Goal: Navigation & Orientation: Find specific page/section

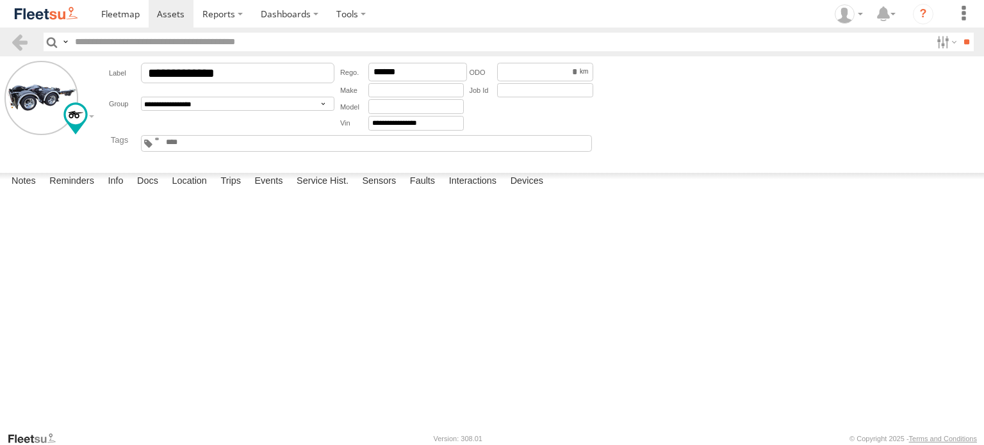
click at [0, 0] on label "Investigate Device" at bounding box center [0, 0] width 0 height 0
click at [0, 0] on label "×" at bounding box center [0, 0] width 0 height 0
click at [128, 10] on span at bounding box center [120, 14] width 38 height 12
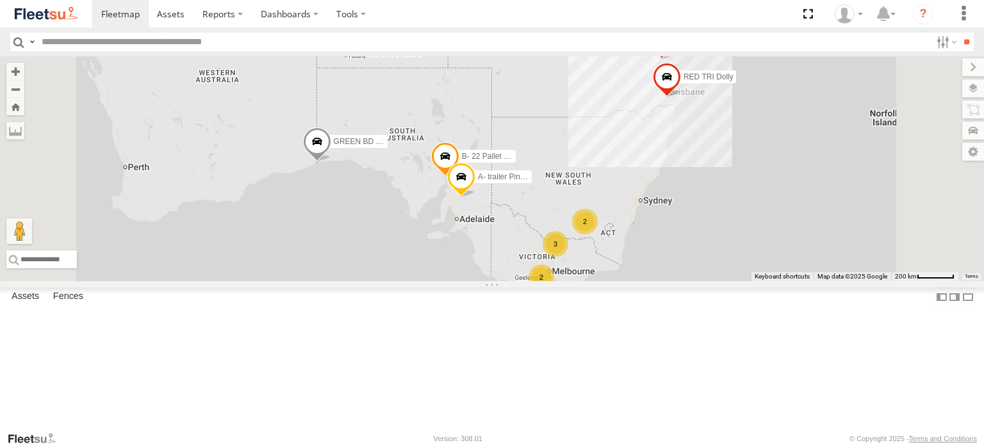
scroll to position [118, 0]
click at [0, 0] on div "RED TRI Dolly" at bounding box center [0, 0] width 0 height 0
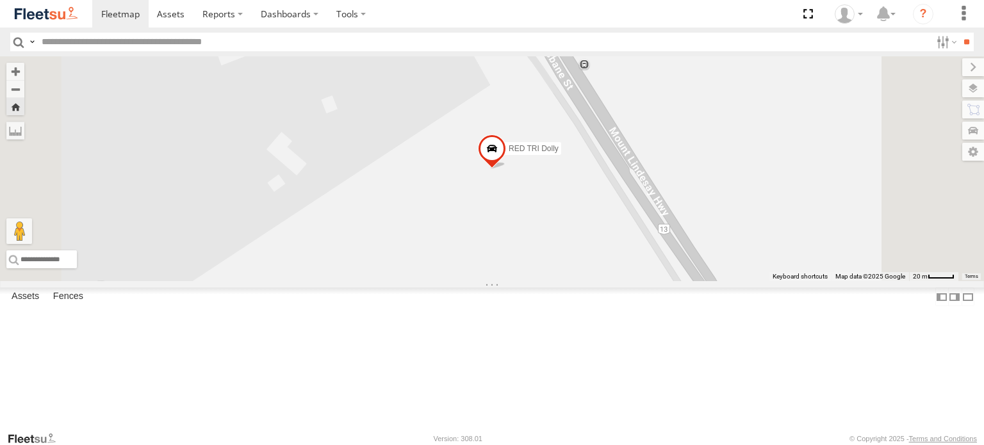
click at [0, 0] on span at bounding box center [0, 0] width 0 height 0
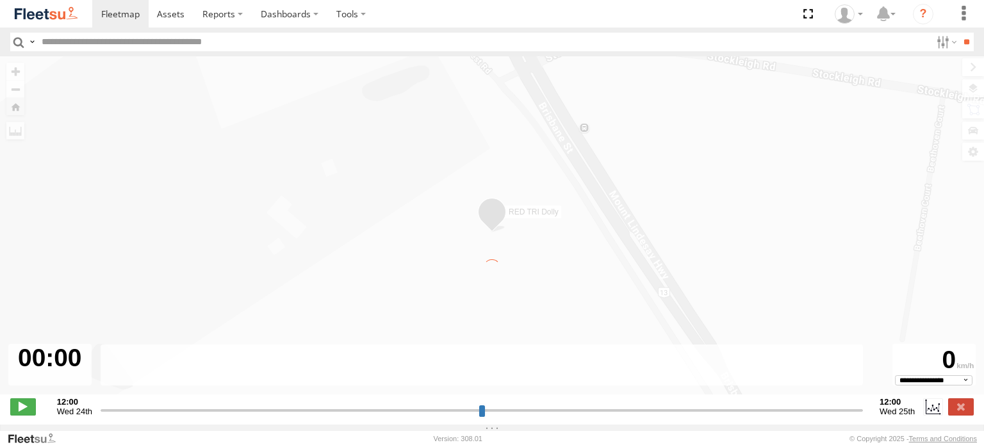
type input "**********"
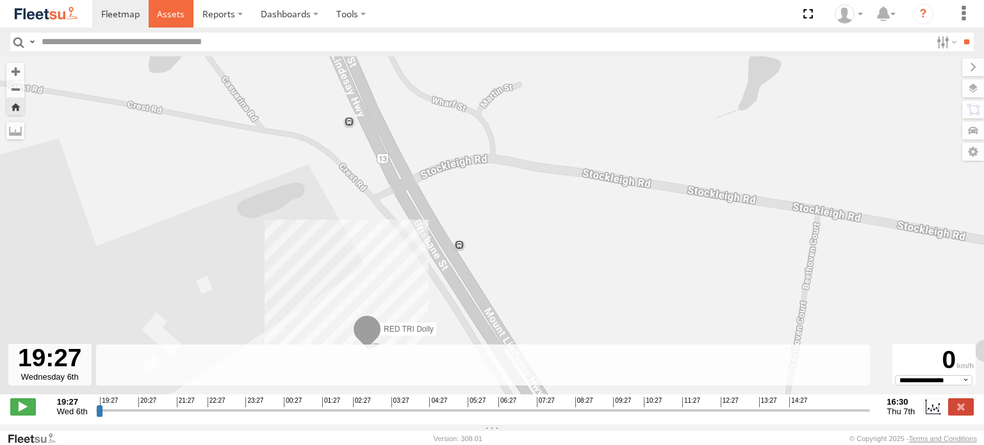
click at [168, 15] on span at bounding box center [171, 14] width 28 height 12
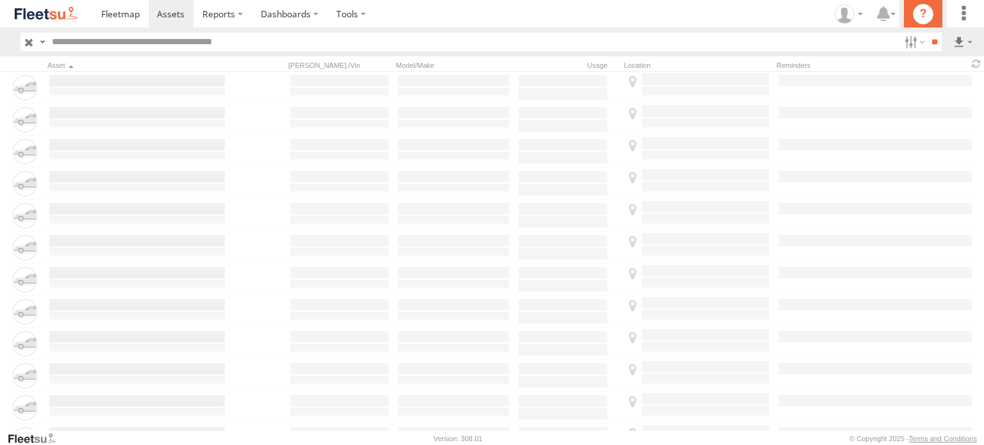
click at [926, 12] on icon "?" at bounding box center [923, 14] width 20 height 20
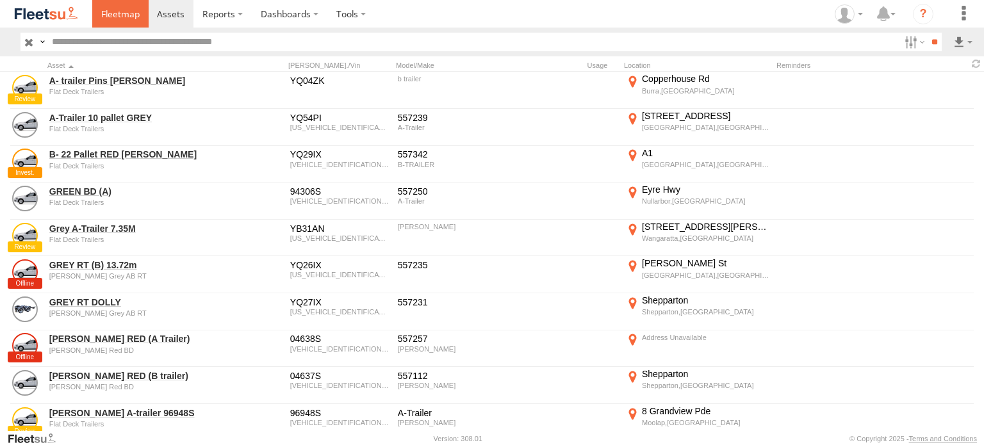
click at [106, 18] on span at bounding box center [120, 14] width 38 height 12
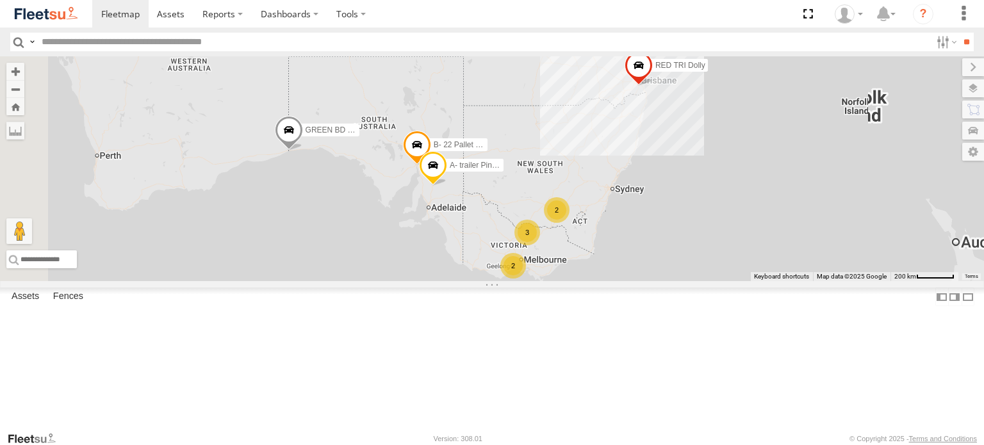
scroll to position [118, 0]
click at [0, 0] on div "RED TRI Dolly" at bounding box center [0, 0] width 0 height 0
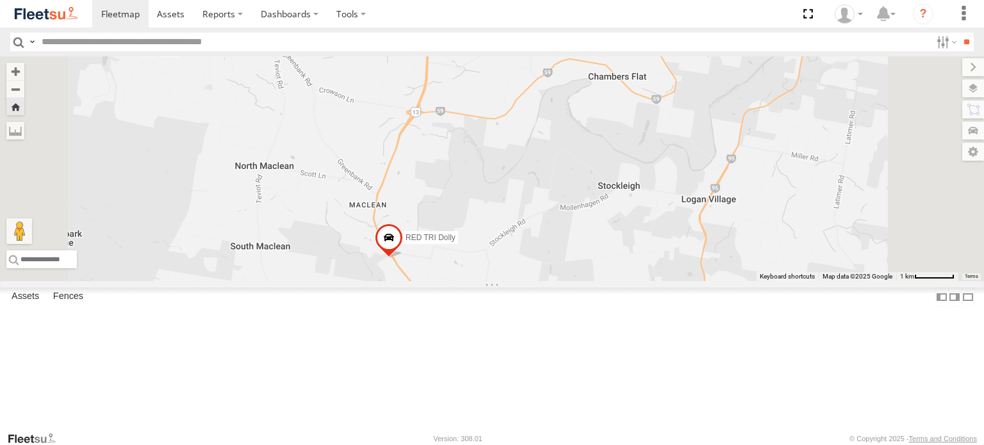
click at [0, 0] on div "RED TRI Dolly" at bounding box center [0, 0] width 0 height 0
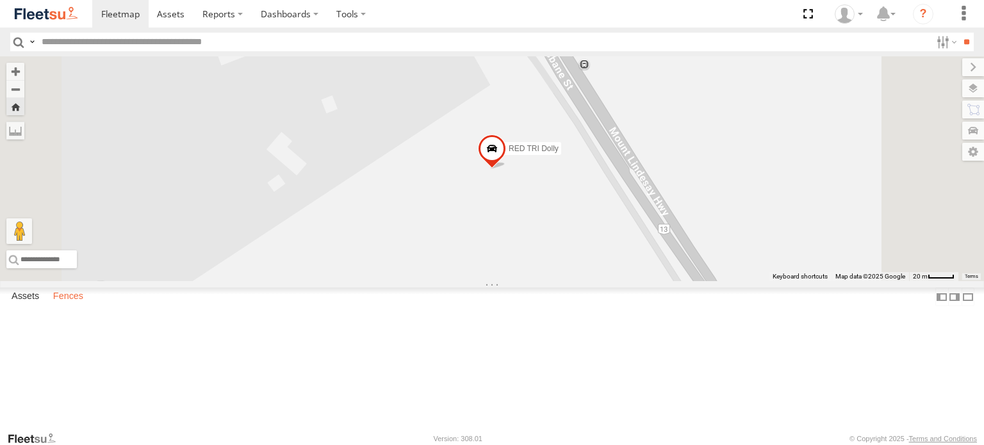
click at [74, 306] on label "Fences" at bounding box center [68, 297] width 43 height 18
click at [31, 306] on label "Assets" at bounding box center [25, 297] width 40 height 18
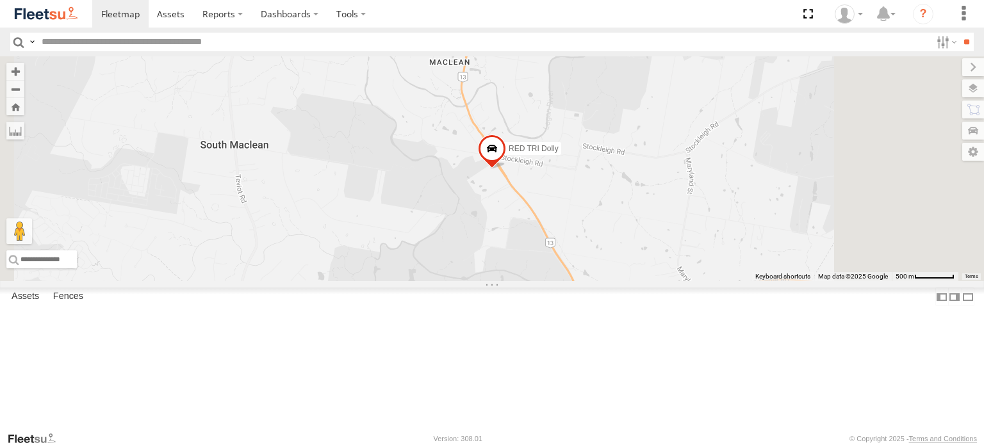
click at [548, 181] on div "RED TRI Dolly" at bounding box center [492, 168] width 984 height 225
